Goal: Task Accomplishment & Management: Complete application form

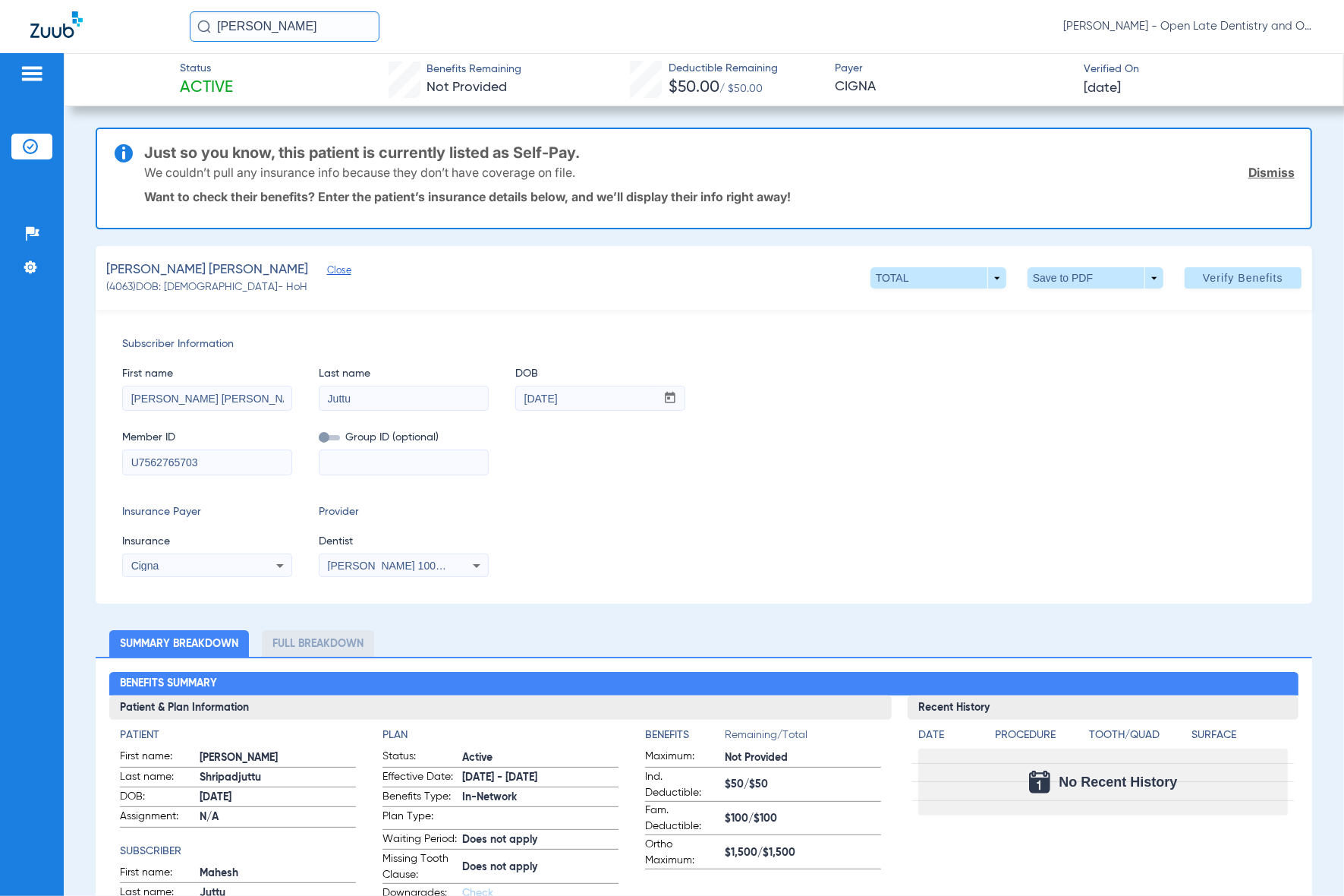
click at [306, 27] on input "[PERSON_NAME]" at bounding box center [284, 26] width 190 height 30
click at [313, 32] on input "padmalantha" at bounding box center [284, 26] width 190 height 30
type input "padma"
click at [340, 79] on td "4065" at bounding box center [353, 81] width 30 height 22
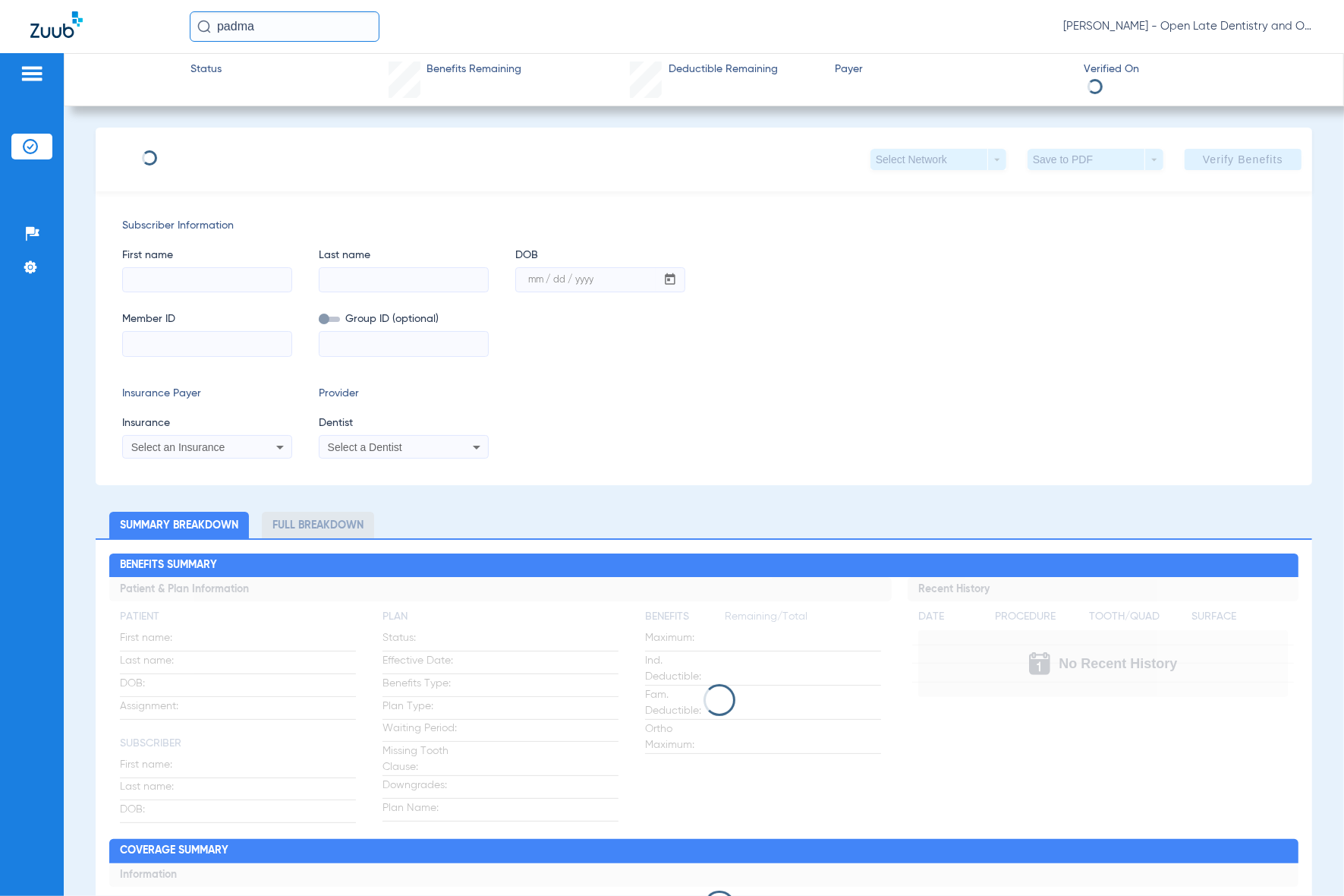
type input "Padmalatha"
type input "[PERSON_NAME]"
type input "[DATE]"
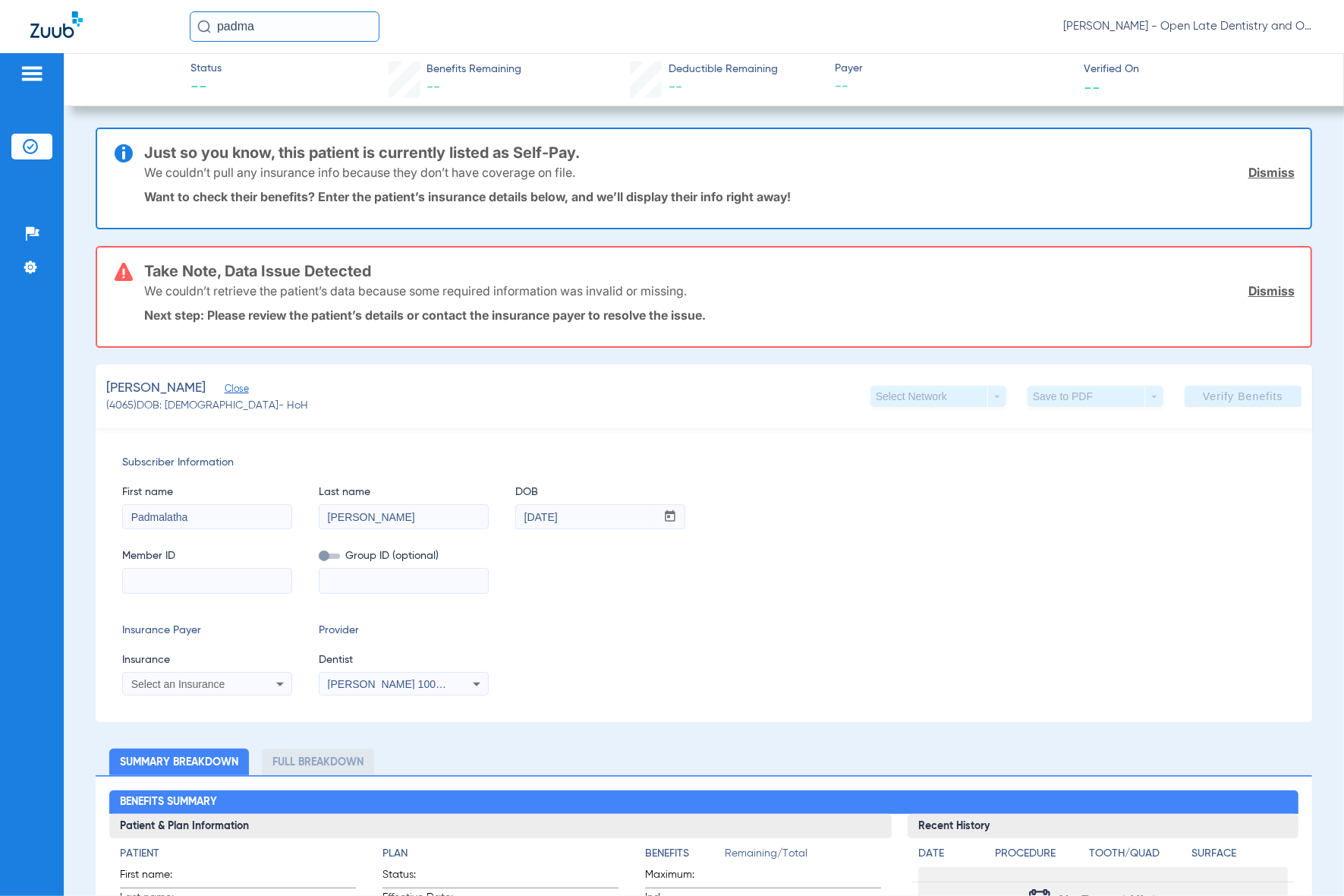
click at [183, 587] on input at bounding box center [207, 581] width 169 height 25
click at [201, 585] on input at bounding box center [207, 581] width 169 height 25
paste input "680091954555"
type input "680091954555"
click at [274, 677] on icon at bounding box center [279, 683] width 18 height 18
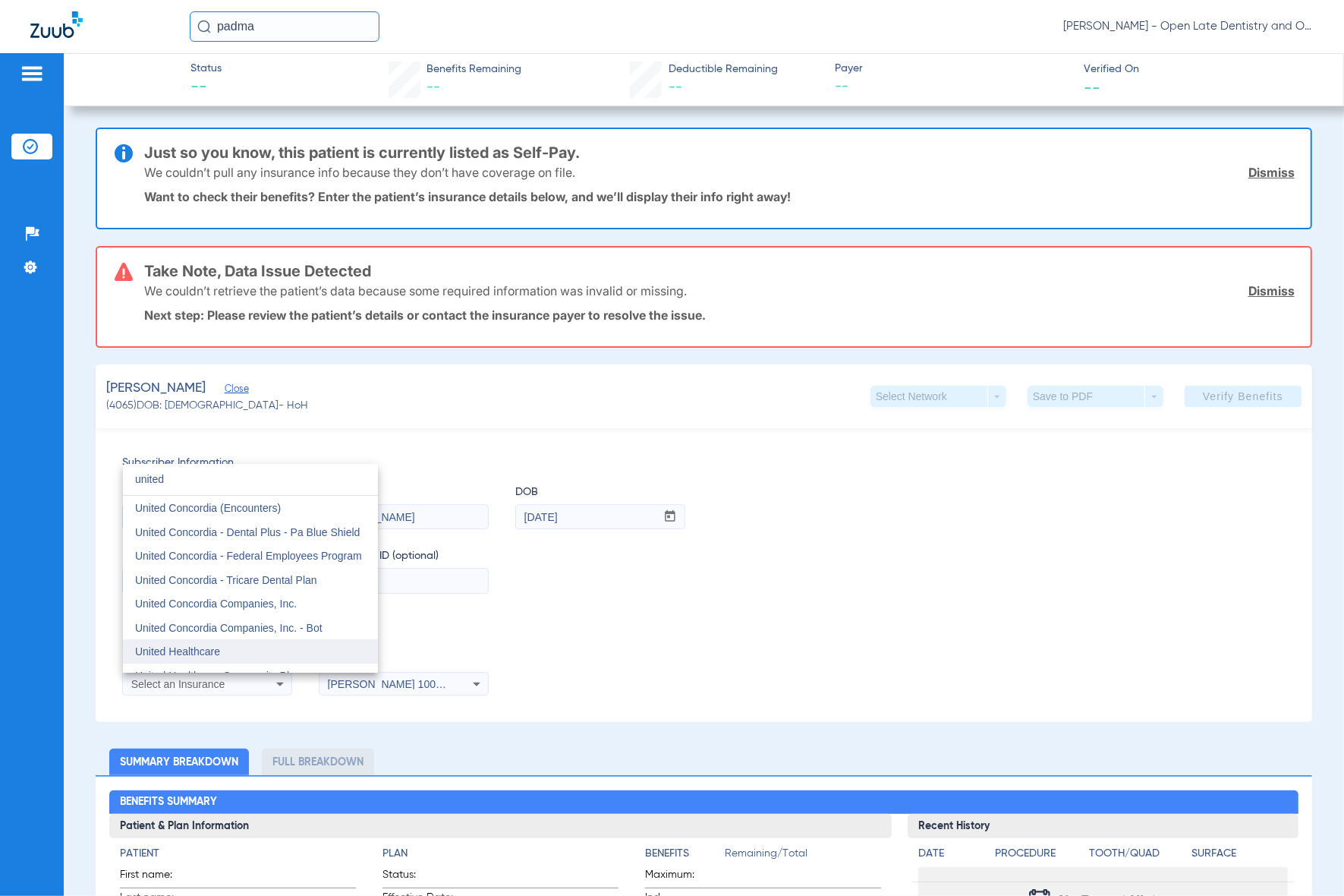
type input "united"
click at [215, 654] on span "United Healthcare" at bounding box center [177, 651] width 85 height 12
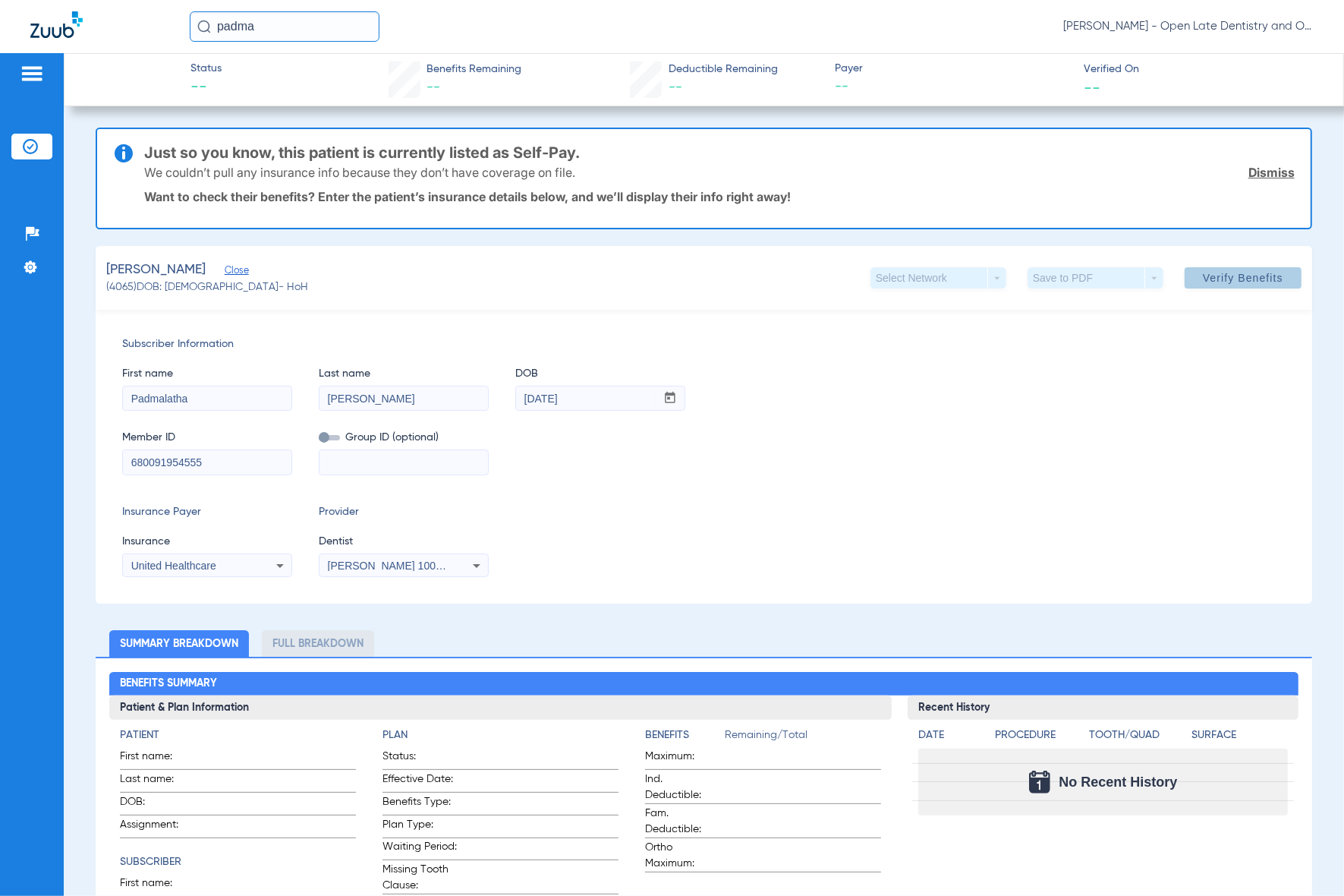
click at [1220, 281] on span "Verify Benefits" at bounding box center [1242, 277] width 80 height 12
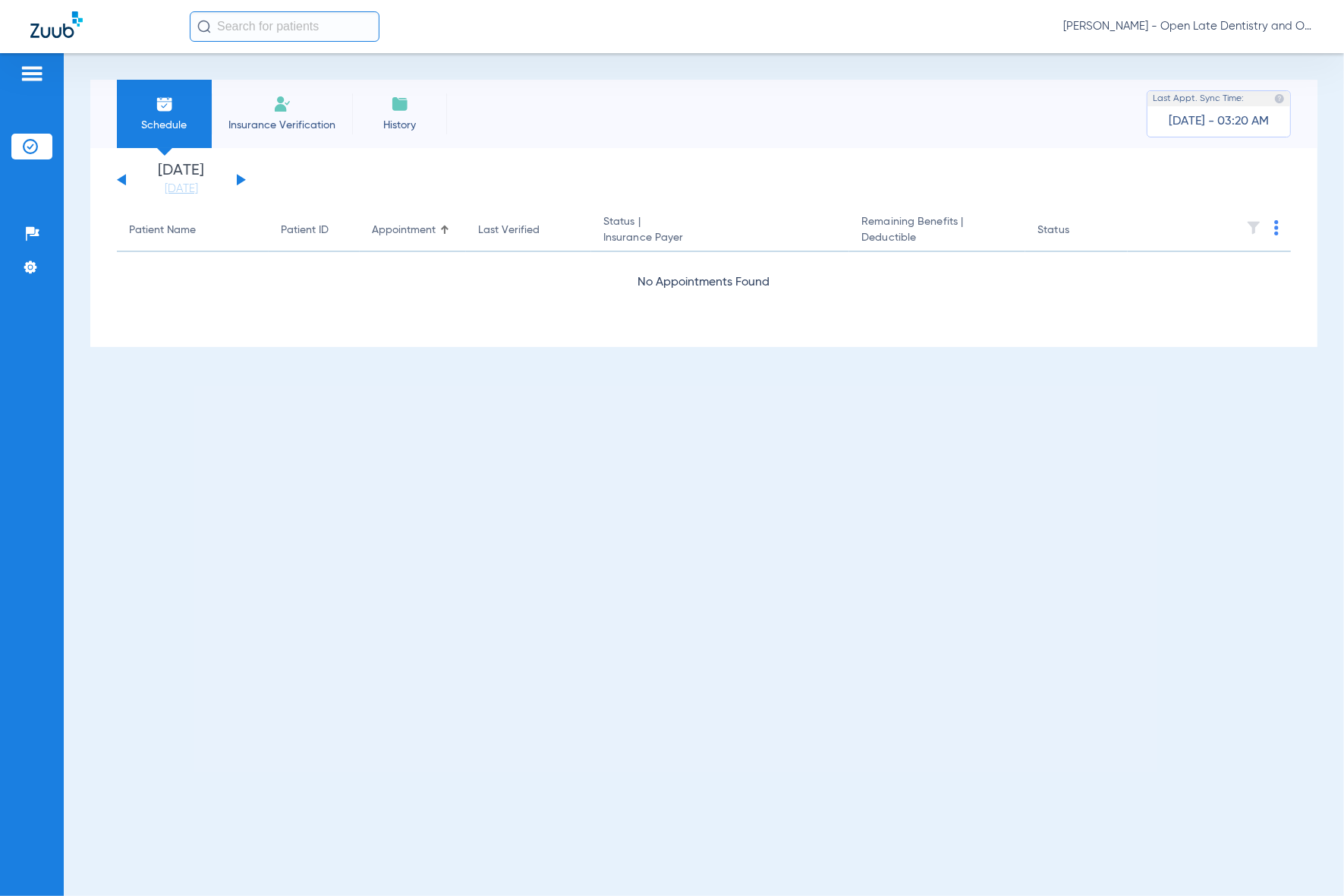
click at [240, 176] on button at bounding box center [241, 179] width 9 height 11
click at [180, 187] on link "[DATE]" at bounding box center [181, 189] width 91 height 15
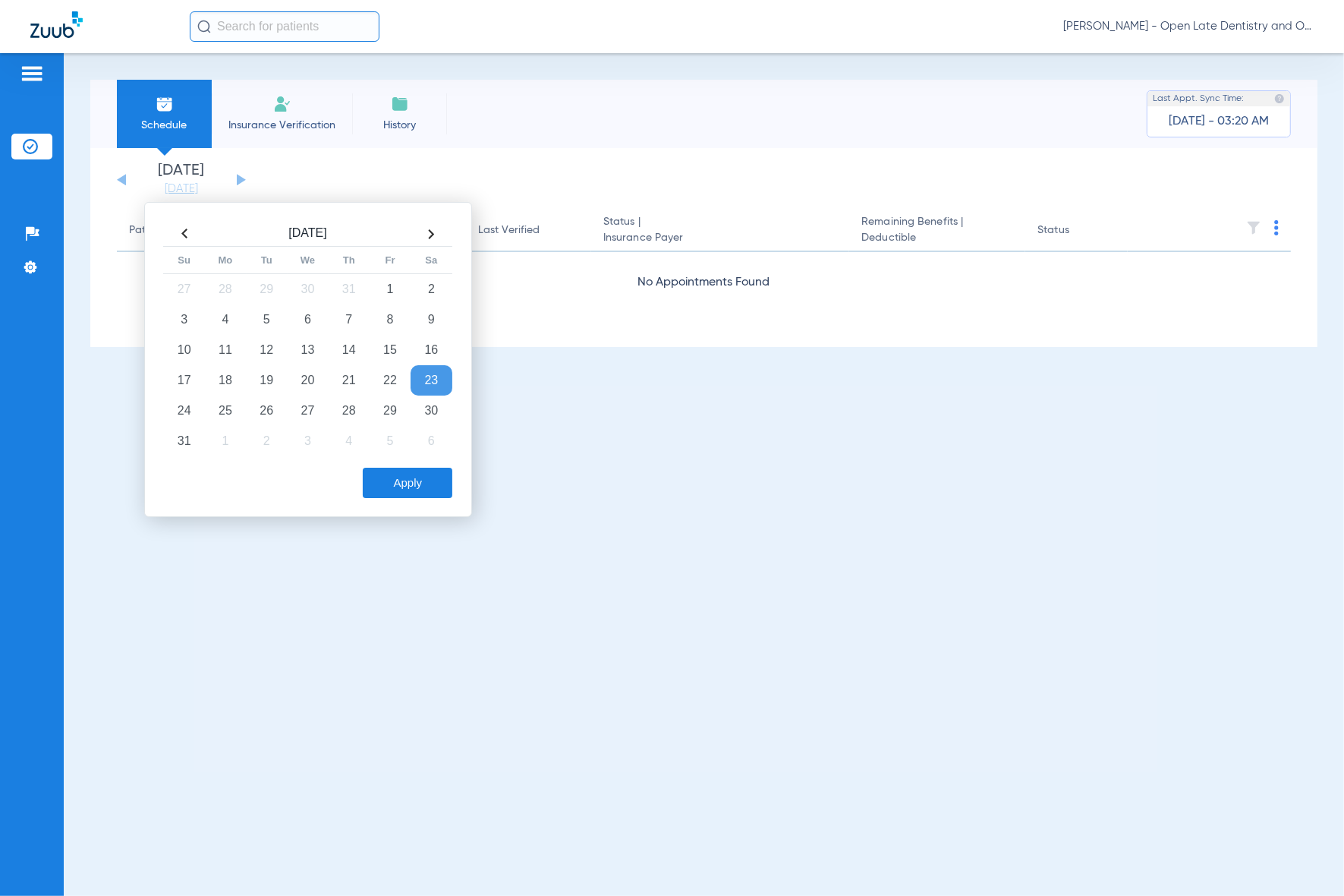
click at [429, 231] on th at bounding box center [430, 234] width 41 height 25
click at [183, 411] on td "28" at bounding box center [184, 410] width 41 height 30
click at [404, 488] on button "Apply" at bounding box center [407, 483] width 90 height 30
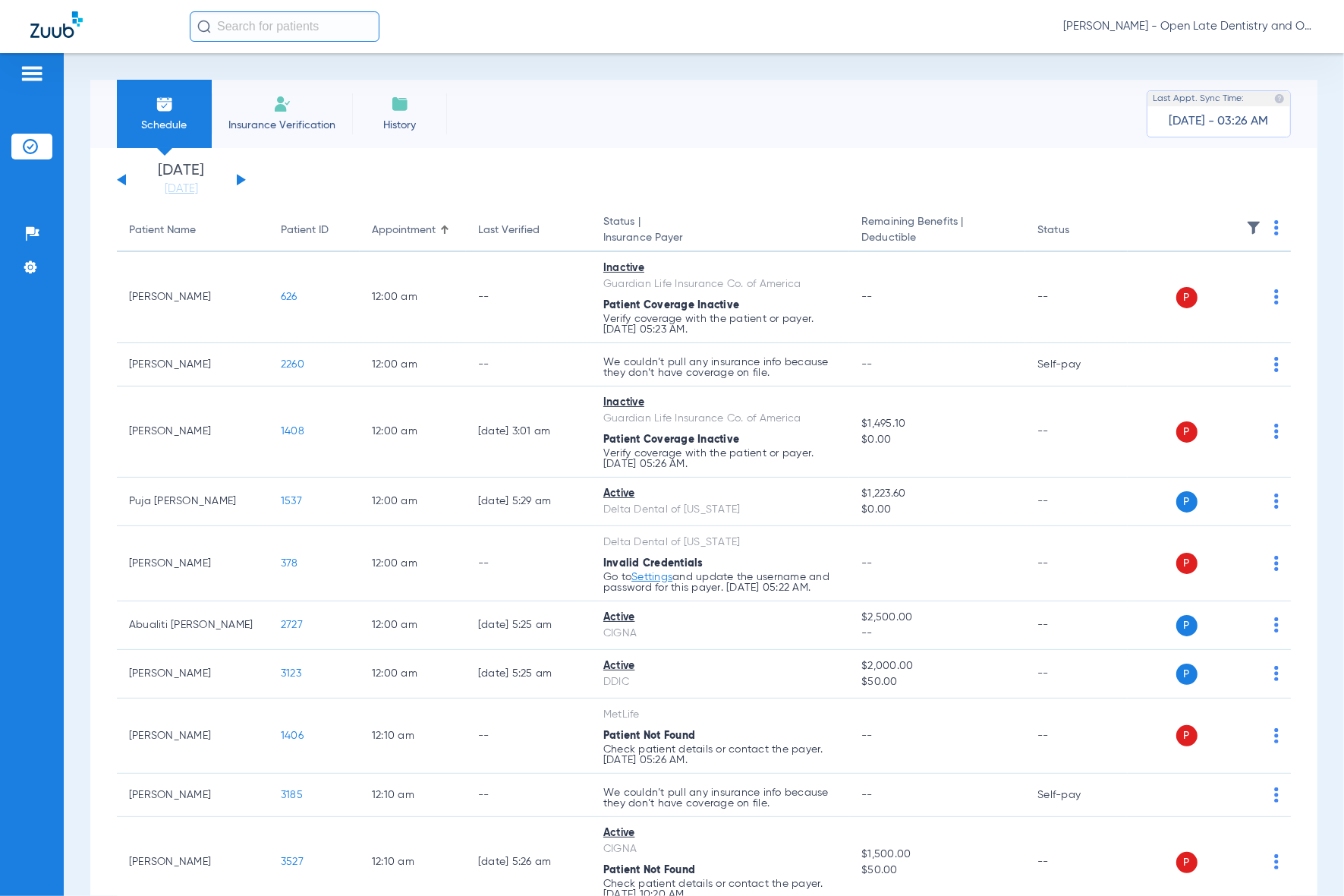
click at [1274, 228] on img at bounding box center [1276, 227] width 5 height 15
click at [1180, 283] on span "Verify All" at bounding box center [1204, 288] width 95 height 10
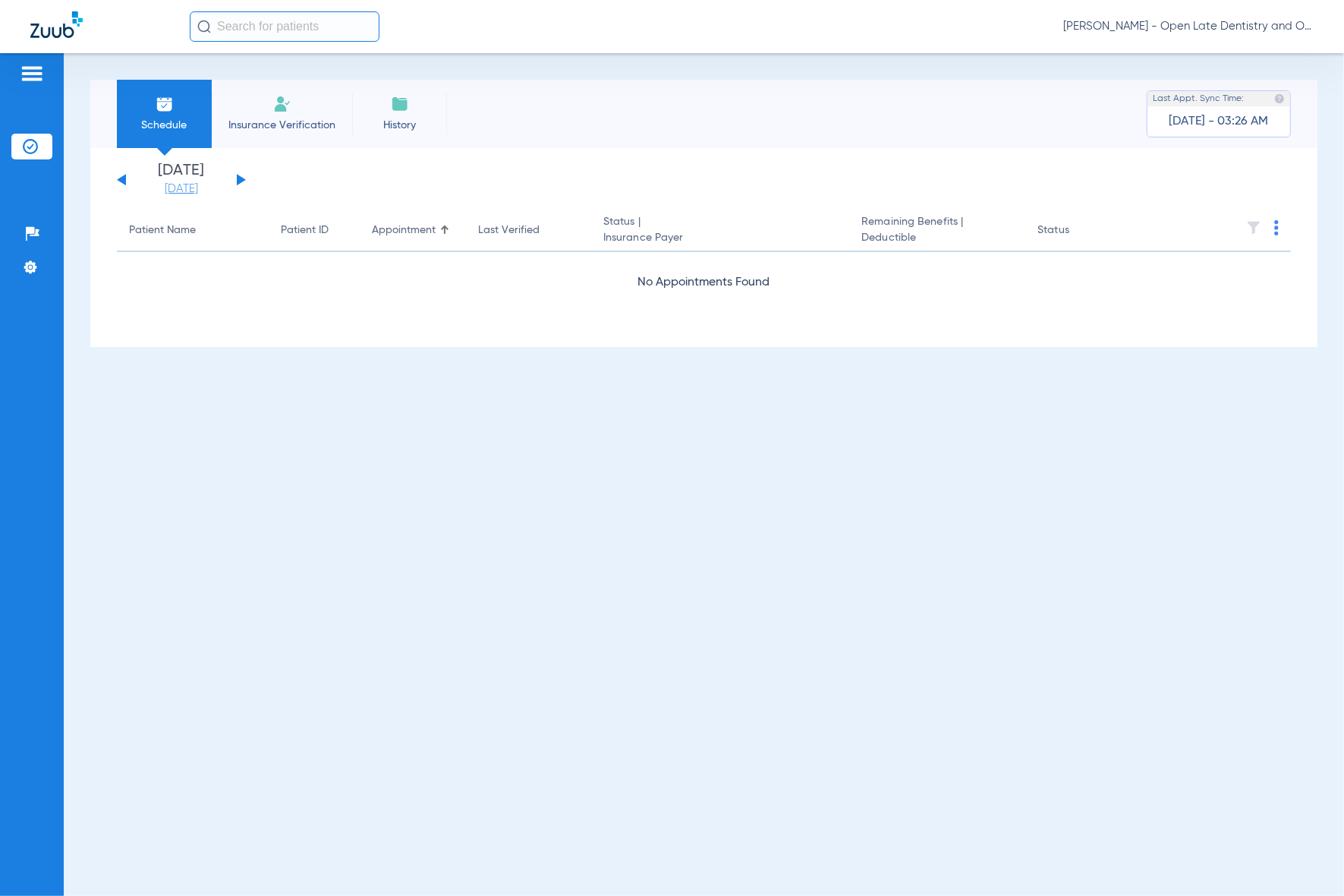
click at [195, 189] on link "[DATE]" at bounding box center [181, 189] width 91 height 15
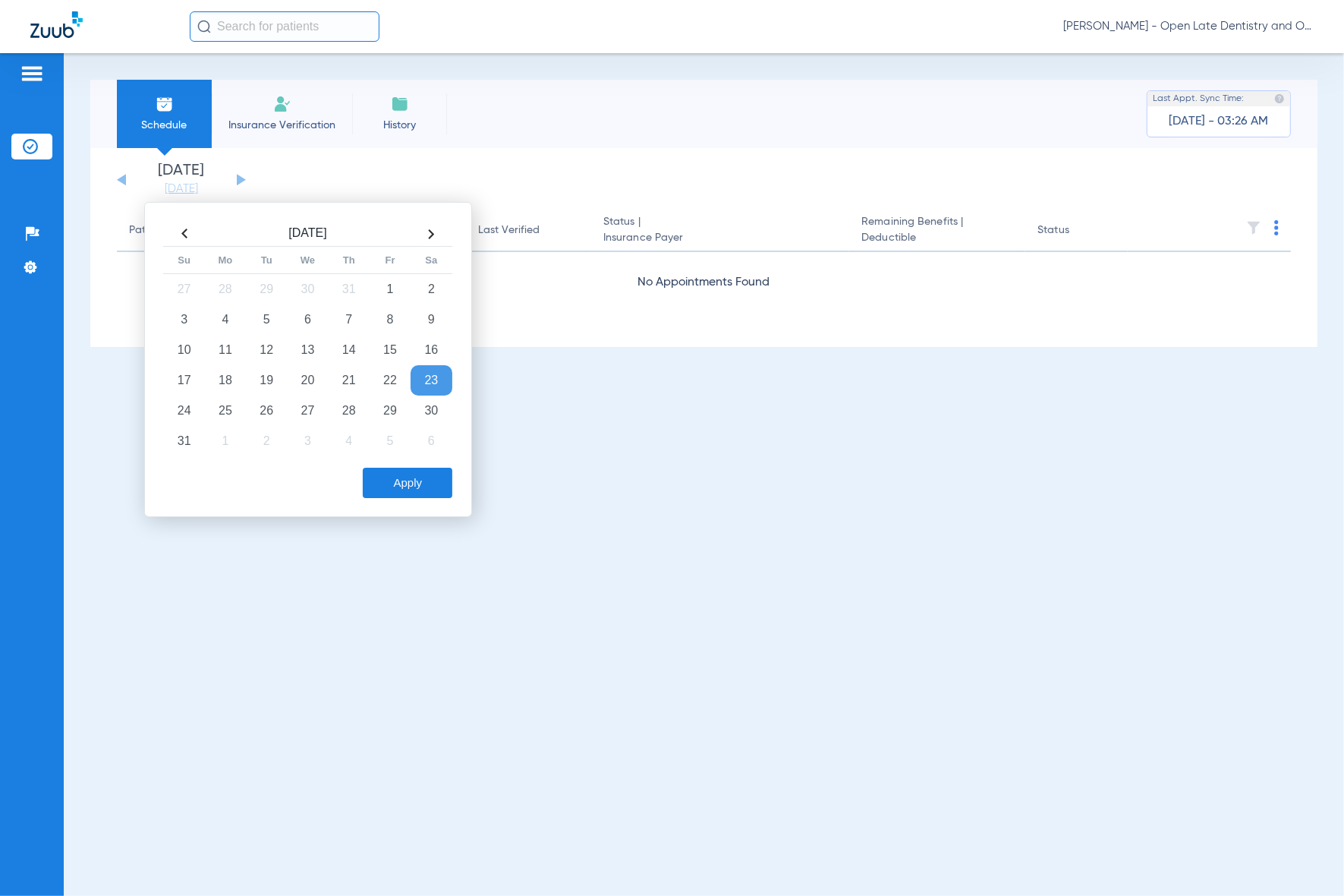
click at [426, 232] on th at bounding box center [430, 234] width 41 height 25
click at [187, 380] on td "21" at bounding box center [184, 380] width 41 height 30
click at [429, 480] on button "Apply" at bounding box center [407, 483] width 90 height 30
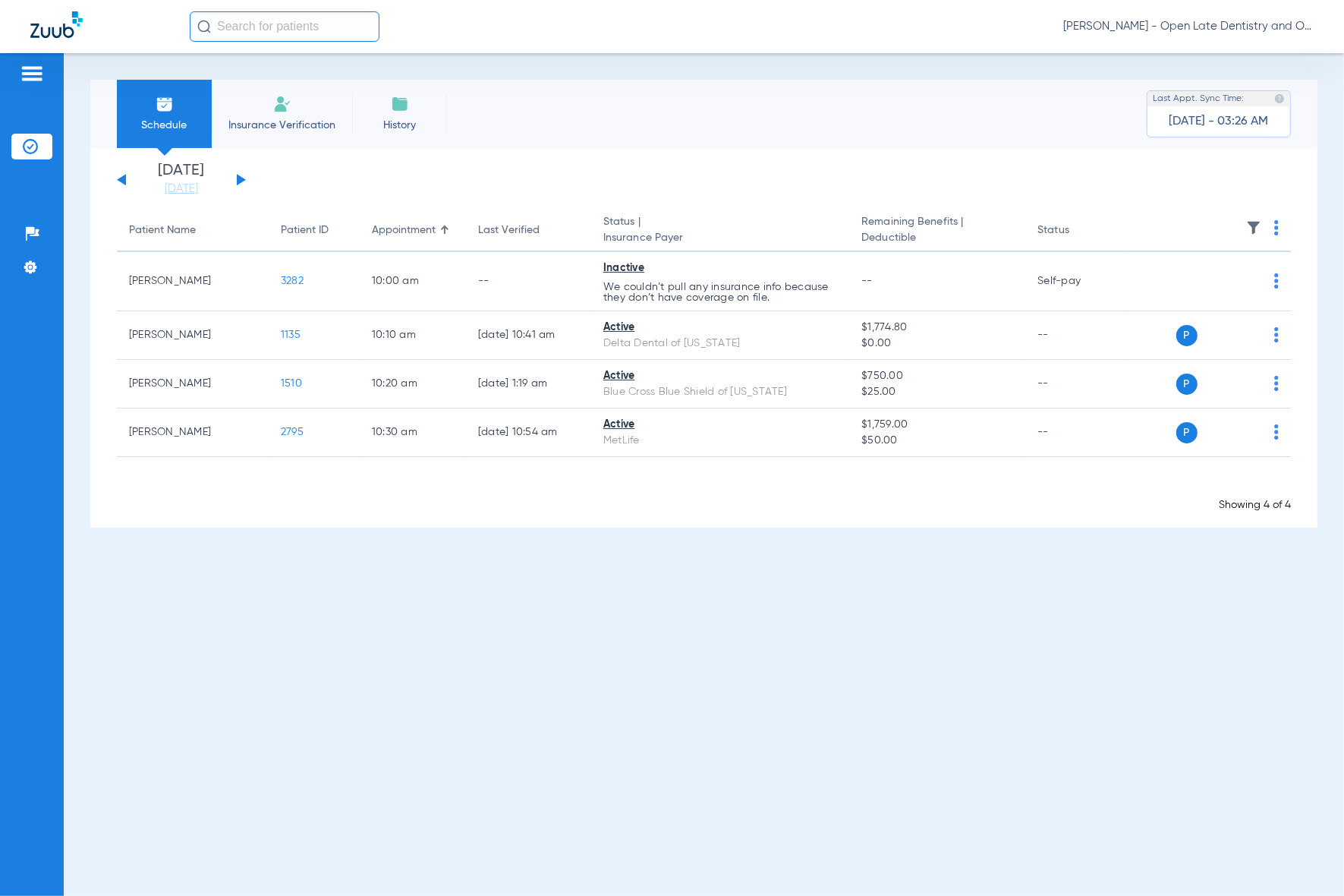
click at [1277, 234] on img at bounding box center [1276, 227] width 5 height 15
click at [1219, 287] on span "Verify All" at bounding box center [1220, 288] width 91 height 10
